Goal: Share content

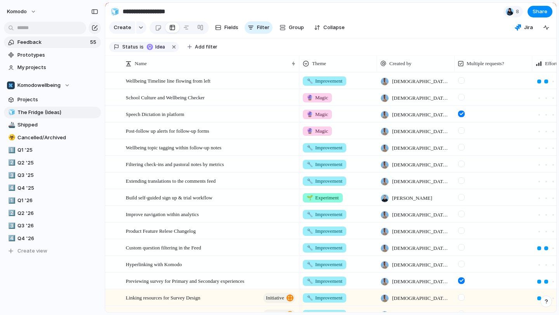
click at [78, 44] on span "Feedback" at bounding box center [52, 42] width 70 height 8
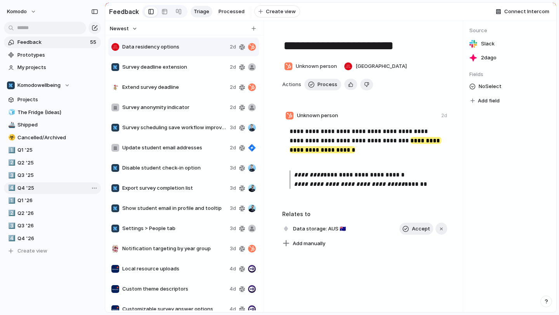
click at [37, 190] on span "Q4 '25" at bounding box center [57, 188] width 81 height 8
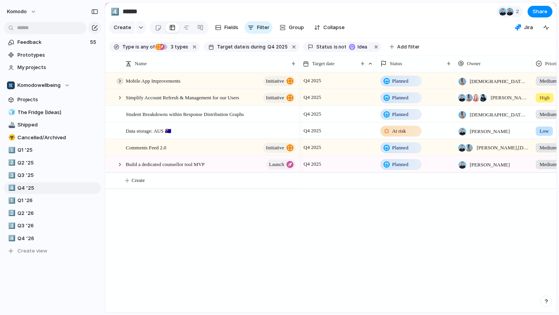
click at [120, 80] on div at bounding box center [120, 81] width 7 height 7
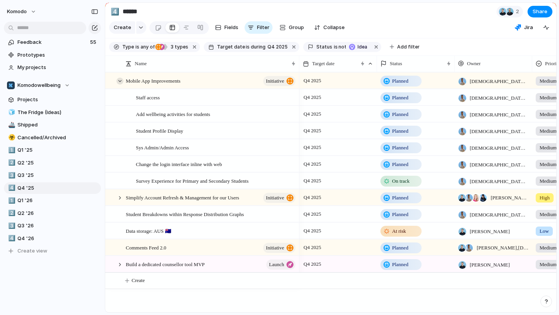
click at [120, 80] on div at bounding box center [120, 81] width 7 height 7
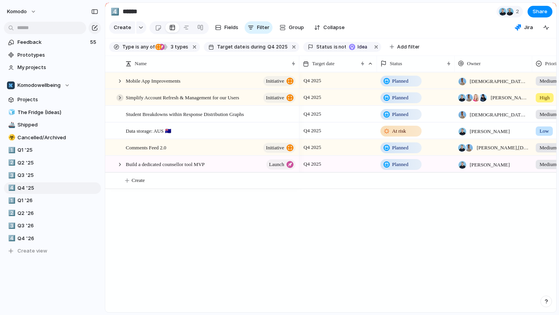
click at [120, 97] on div at bounding box center [120, 97] width 7 height 7
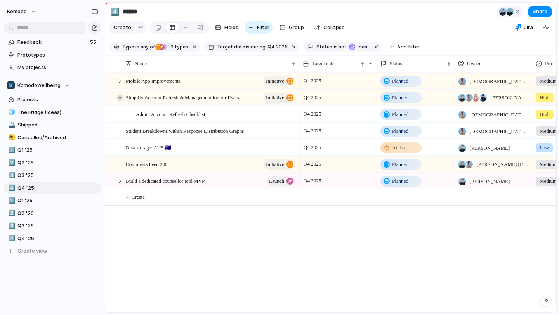
click at [120, 97] on div at bounding box center [120, 97] width 7 height 7
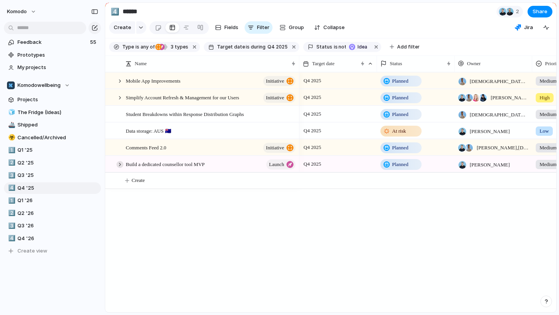
click at [120, 167] on div at bounding box center [120, 164] width 7 height 7
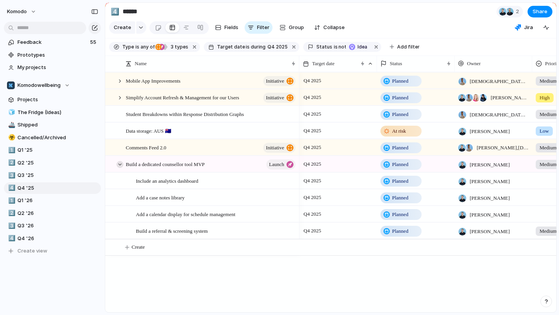
click at [120, 167] on div at bounding box center [120, 164] width 7 height 7
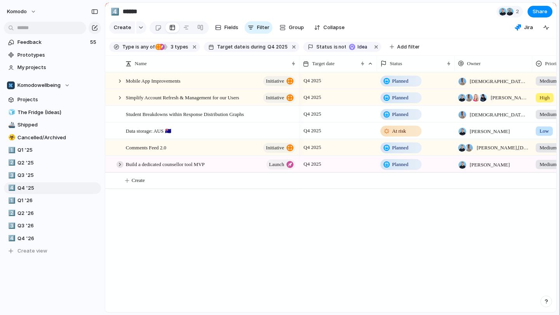
click at [120, 167] on div at bounding box center [120, 164] width 7 height 7
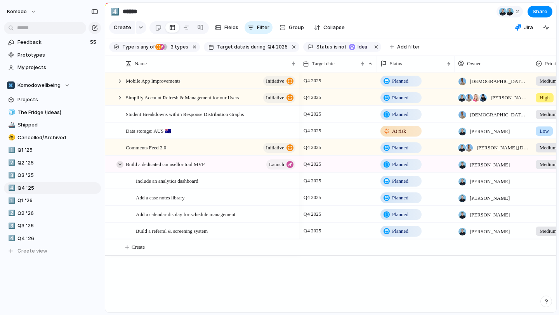
click at [120, 167] on div at bounding box center [120, 164] width 7 height 7
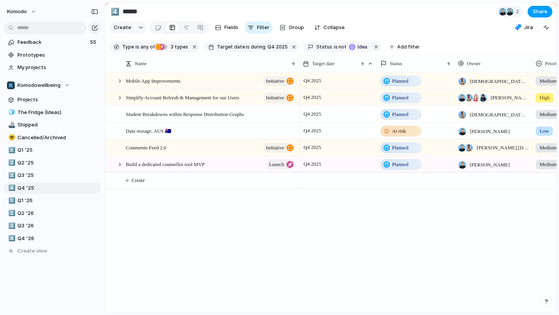
click at [532, 15] on button "Share" at bounding box center [540, 12] width 25 height 12
click at [72, 43] on span "Feedback" at bounding box center [52, 42] width 70 height 8
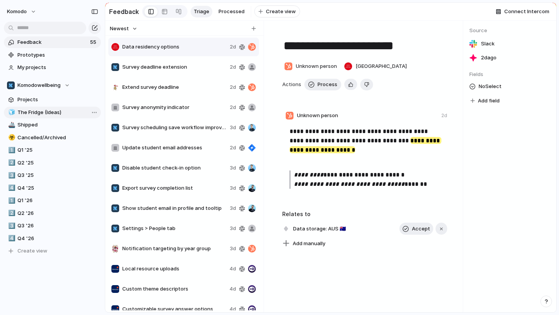
click at [54, 115] on span "The Fridge (Ideas)" at bounding box center [57, 113] width 81 height 8
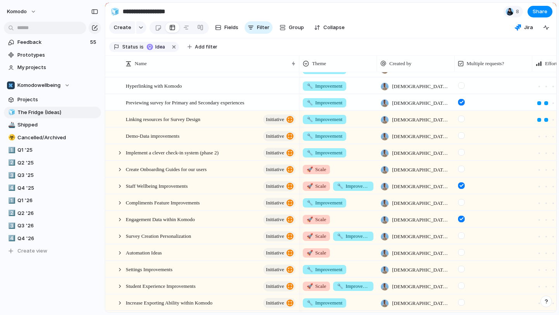
scroll to position [211, 0]
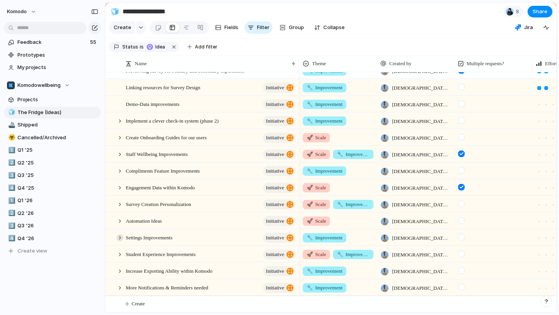
click at [118, 240] on div at bounding box center [120, 238] width 7 height 7
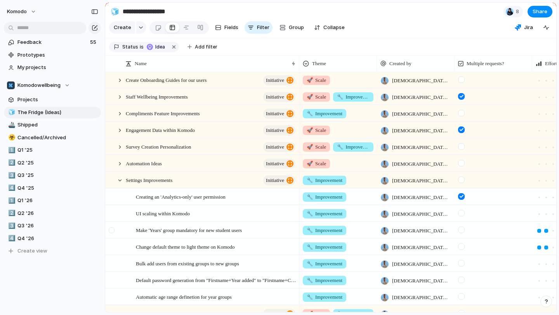
scroll to position [0, 4]
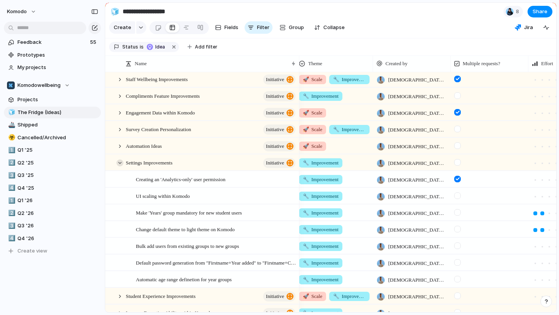
click at [121, 164] on div at bounding box center [120, 163] width 7 height 7
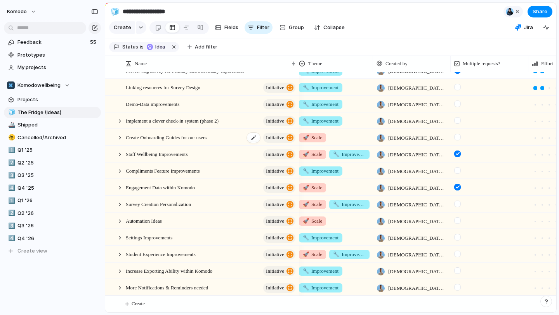
scroll to position [0, 0]
